Goal: Task Accomplishment & Management: Manage account settings

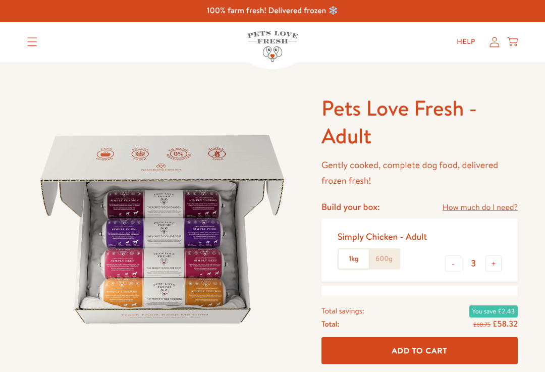
click at [494, 38] on icon at bounding box center [494, 42] width 10 height 11
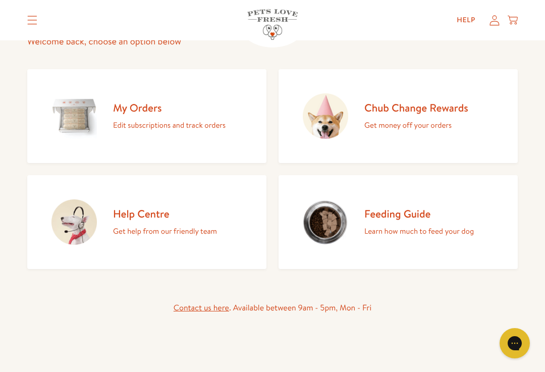
scroll to position [96, 0]
click at [142, 109] on h2 "My Orders" at bounding box center [169, 108] width 112 height 14
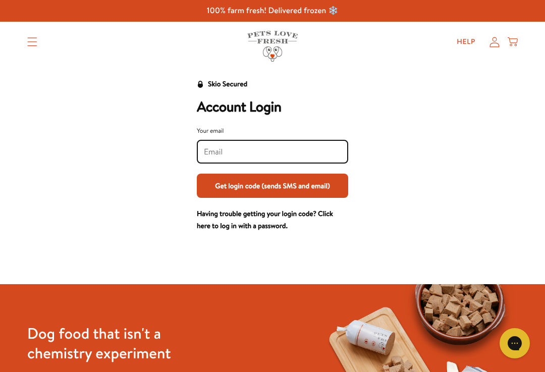
click at [312, 154] on input "Your email" at bounding box center [272, 151] width 137 height 11
click at [296, 147] on input "Your email" at bounding box center [272, 151] width 137 height 11
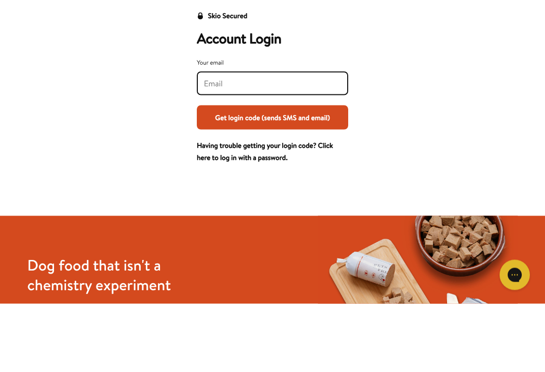
click at [320, 147] on form "Your email Get login code (sends SMS and email)" at bounding box center [272, 167] width 151 height 82
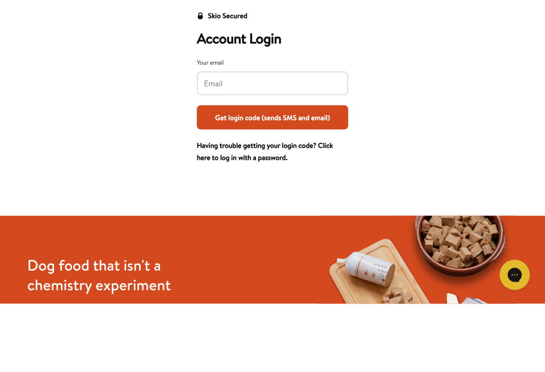
scroll to position [69, 0]
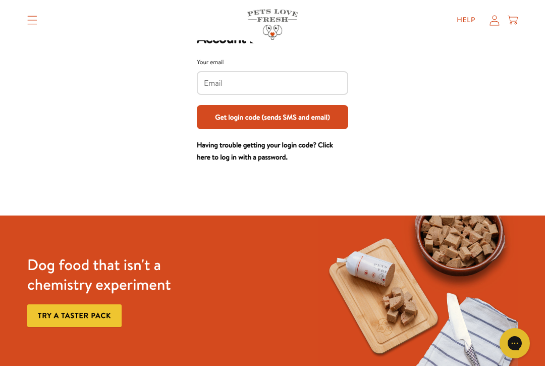
click at [291, 79] on input "Your email" at bounding box center [272, 83] width 137 height 11
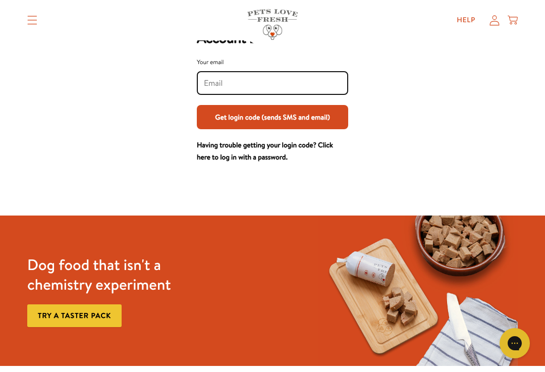
scroll to position [68, 0]
type input "bev.vickers@icloud.com"
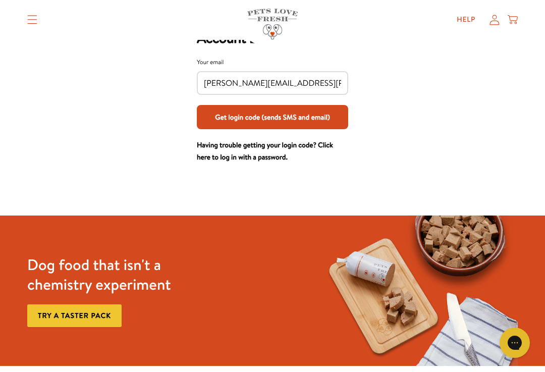
click at [322, 126] on button "Get login code (sends SMS and email)" at bounding box center [272, 117] width 151 height 24
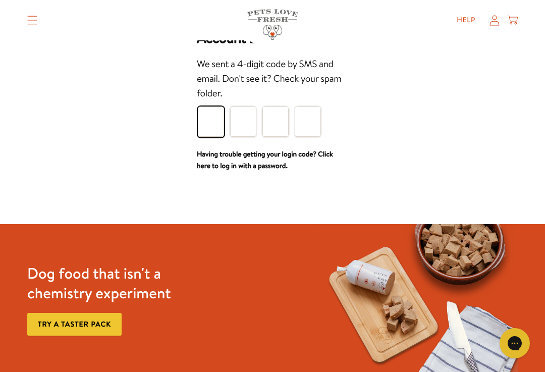
click at [219, 121] on input "Please enter your pin code" at bounding box center [211, 121] width 26 height 30
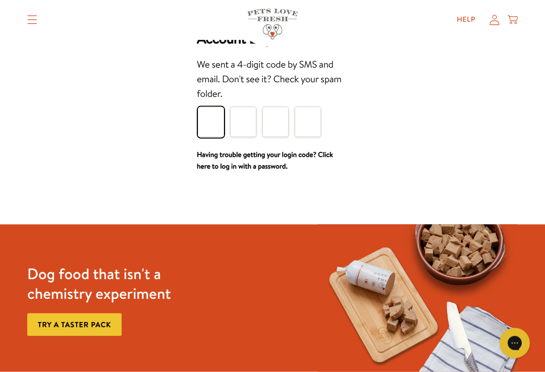
type input "5"
type input "8"
type input "4"
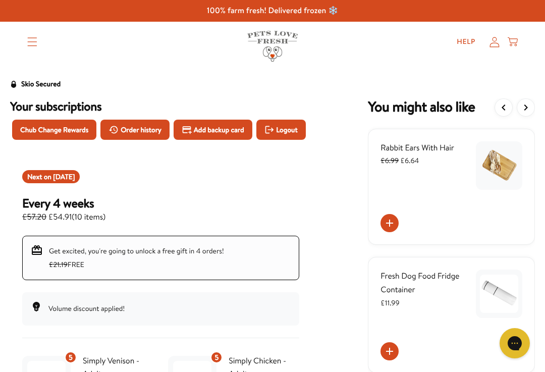
click at [154, 129] on span "Order history" at bounding box center [141, 129] width 41 height 11
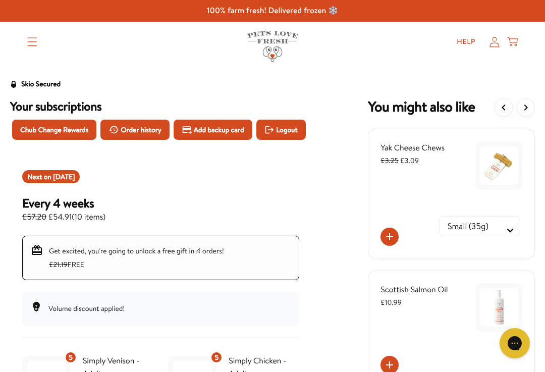
click at [75, 182] on span "Sep 22, 2025" at bounding box center [64, 176] width 22 height 10
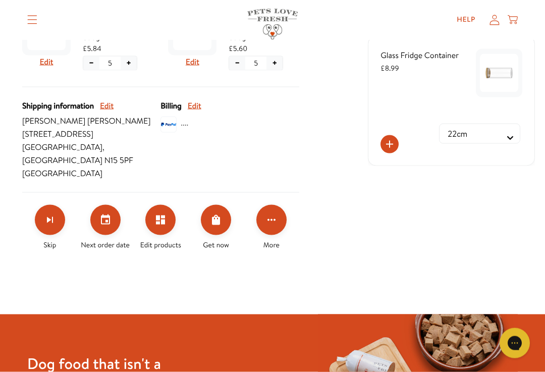
scroll to position [349, 0]
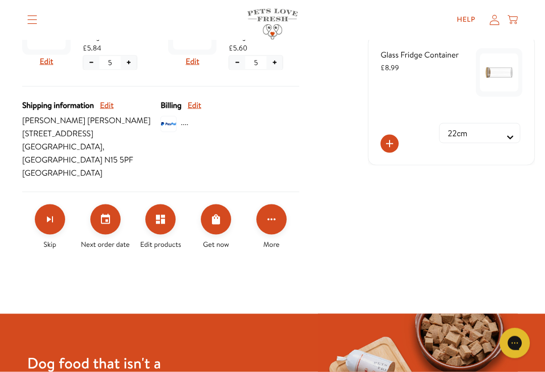
click at [109, 224] on icon "Set your next order date" at bounding box center [105, 219] width 9 height 10
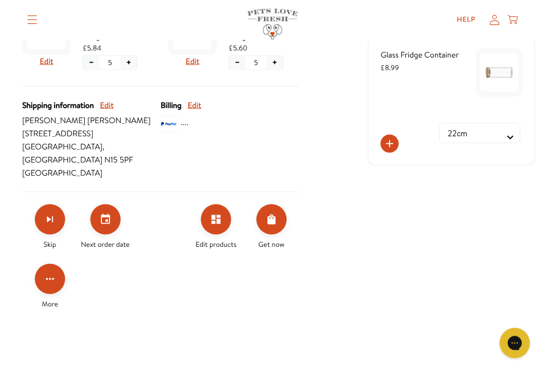
scroll to position [349, 0]
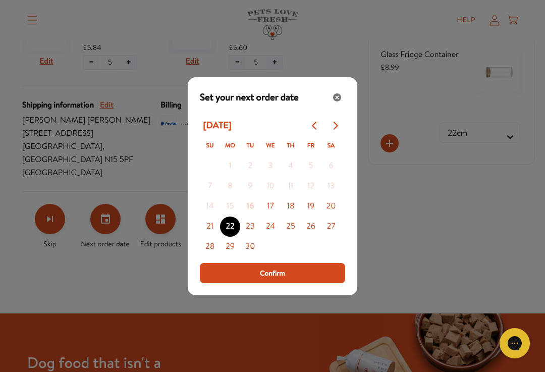
click at [337, 130] on icon "Go to next month" at bounding box center [335, 126] width 8 height 8
click at [335, 130] on icon "Go to next month" at bounding box center [335, 126] width 8 height 8
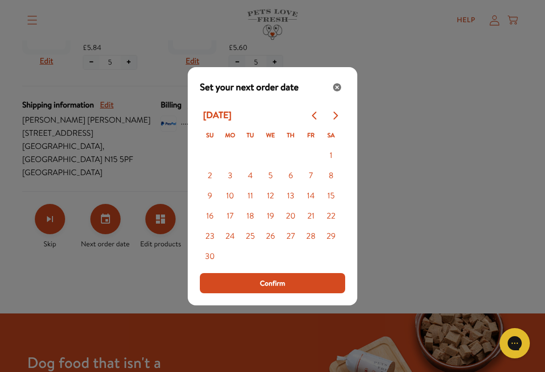
click at [335, 119] on icon "Go to next month" at bounding box center [335, 115] width 5 height 8
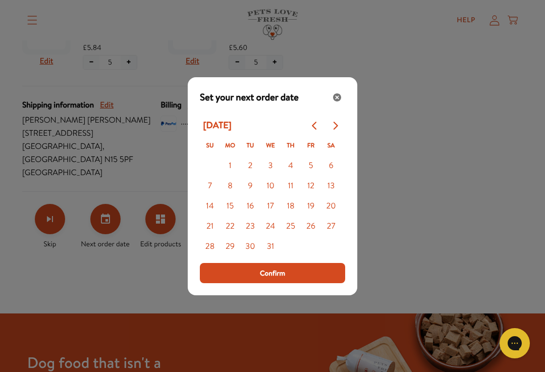
click at [218, 194] on button "7" at bounding box center [210, 186] width 20 height 20
click at [297, 279] on button "Confirm" at bounding box center [272, 273] width 145 height 20
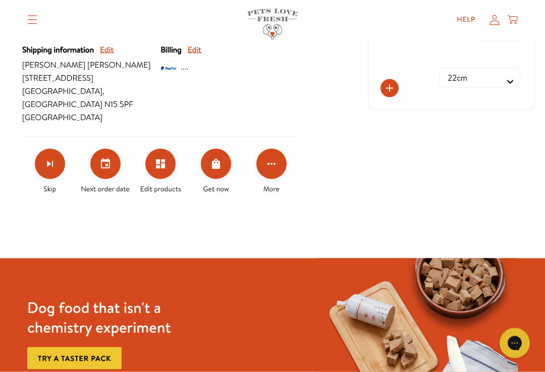
scroll to position [405, 0]
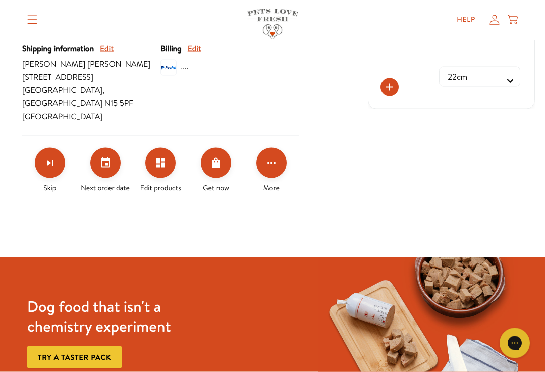
click at [273, 169] on icon "Click for more options" at bounding box center [271, 163] width 12 height 12
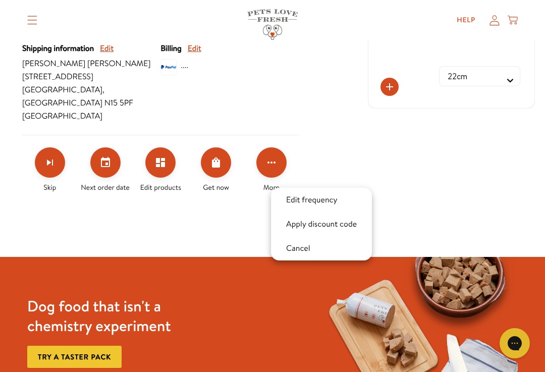
click at [435, 172] on div at bounding box center [272, 186] width 545 height 372
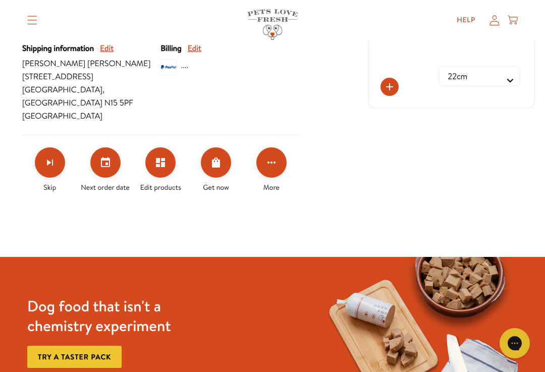
click at [169, 175] on button "Edit products" at bounding box center [160, 162] width 30 height 30
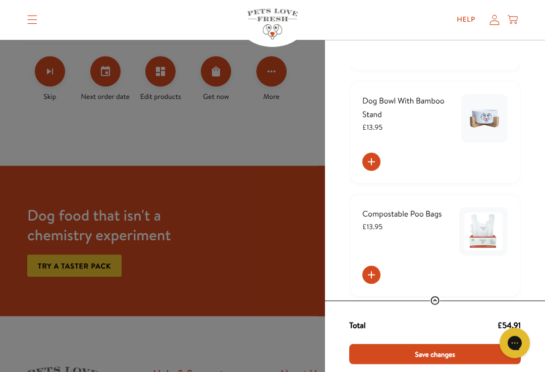
scroll to position [1032, 0]
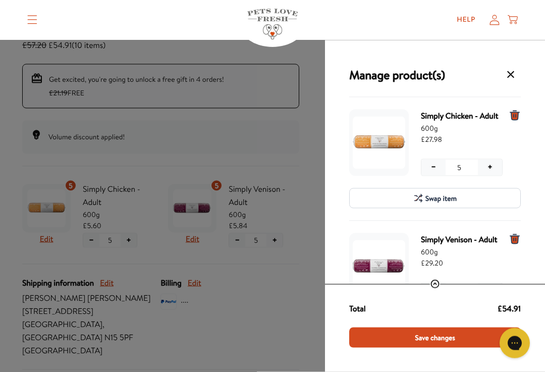
click at [511, 78] on icon "Manage products for subscription" at bounding box center [510, 75] width 12 height 12
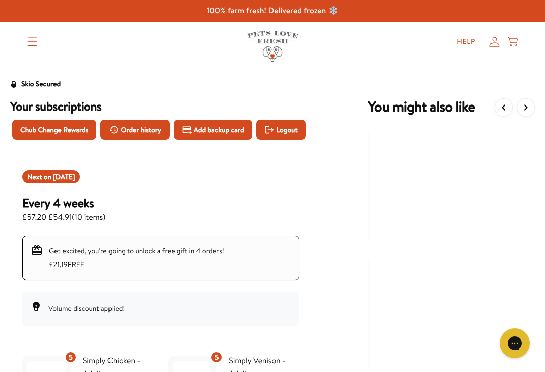
click at [276, 135] on span "Logout" at bounding box center [286, 129] width 21 height 11
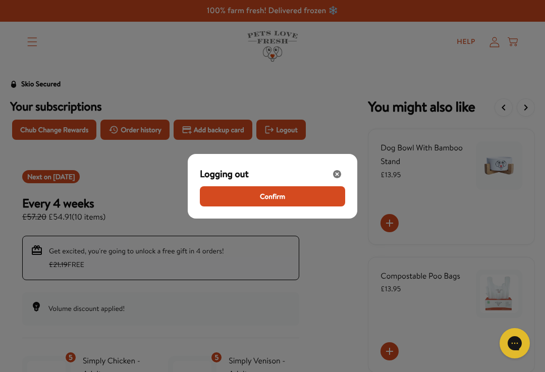
click at [291, 197] on button "Confirm" at bounding box center [272, 196] width 145 height 20
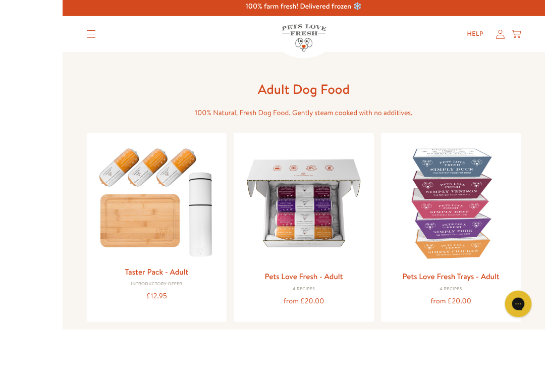
scroll to position [46, 0]
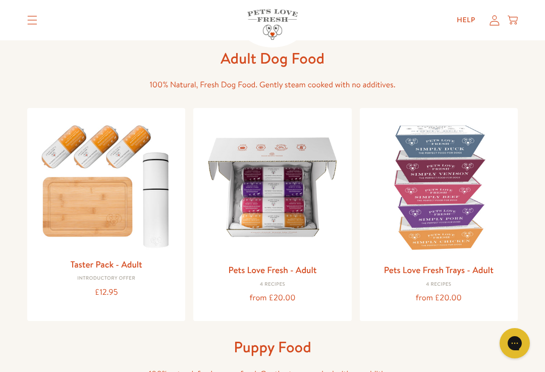
click at [280, 239] on img at bounding box center [272, 187] width 142 height 142
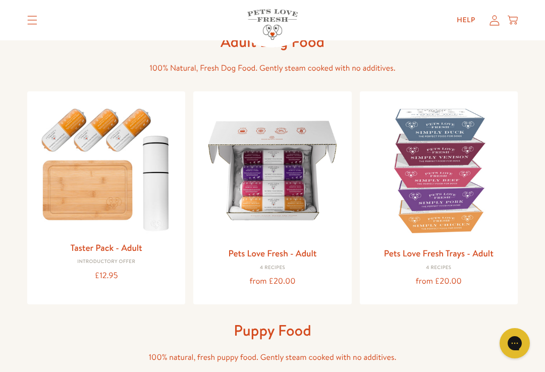
click at [460, 201] on img at bounding box center [439, 170] width 142 height 142
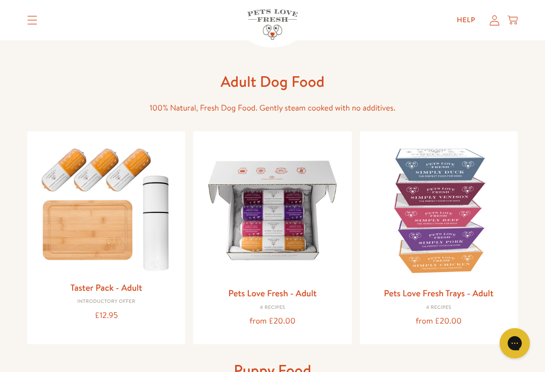
scroll to position [0, 0]
